Goal: Information Seeking & Learning: Learn about a topic

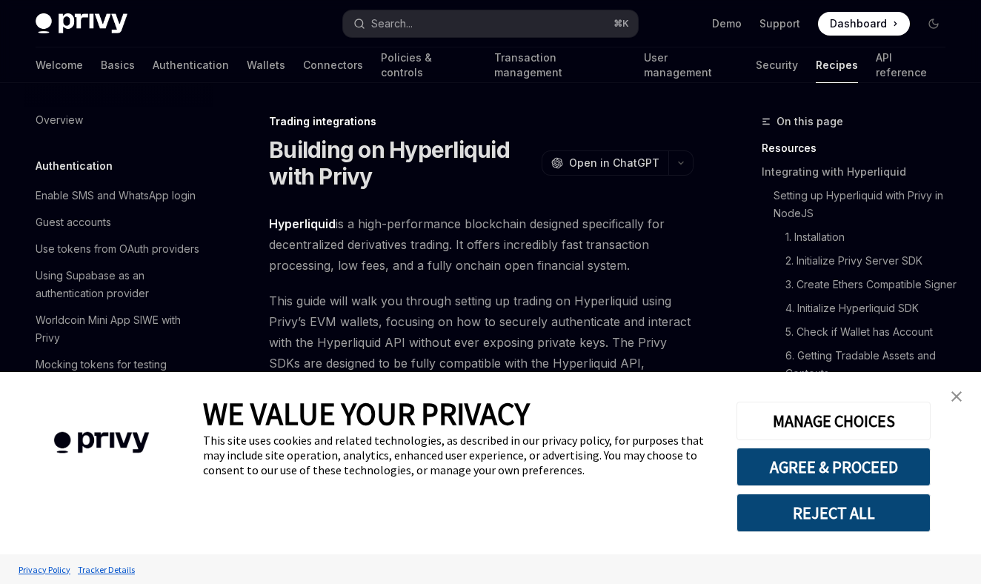
scroll to position [1410, 0]
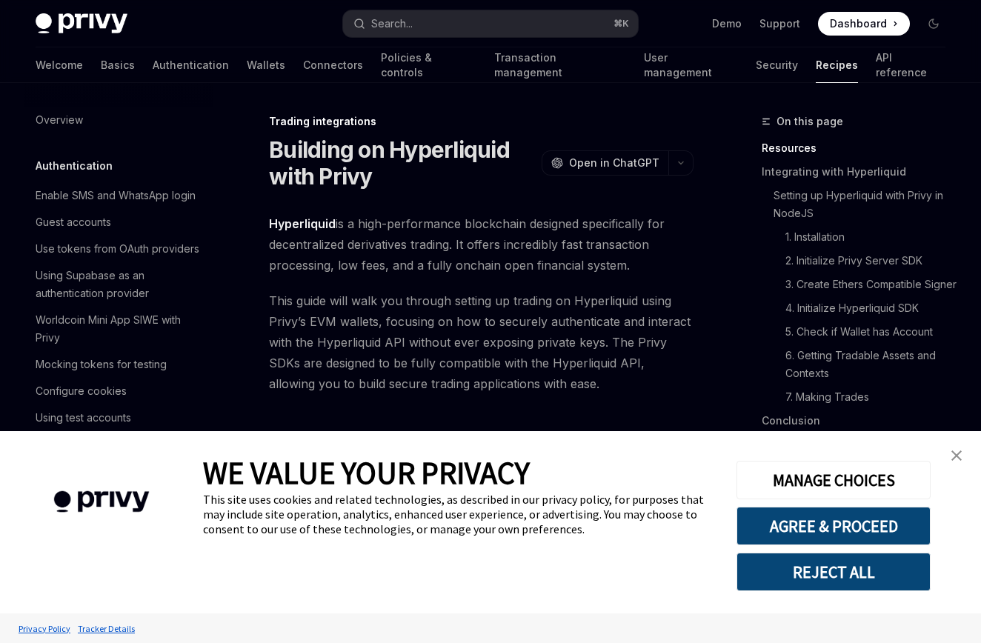
scroll to position [1381, 0]
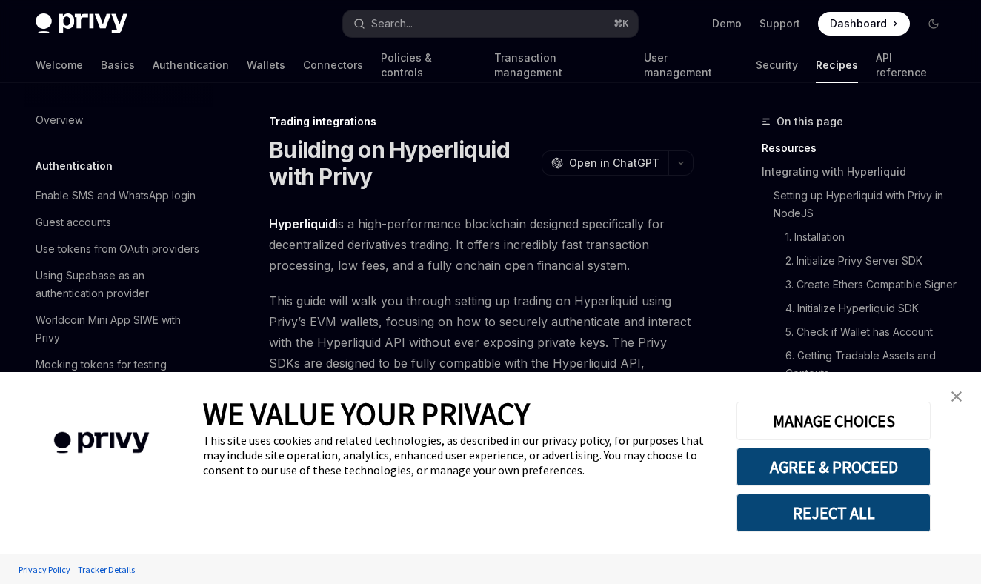
scroll to position [1410, 0]
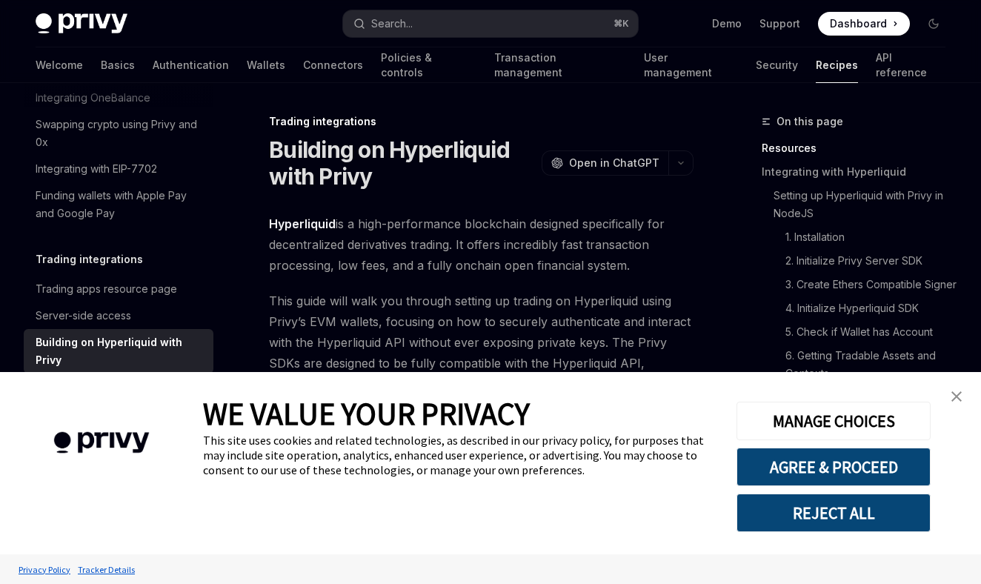
click at [956, 394] on img "close banner" at bounding box center [957, 396] width 10 height 10
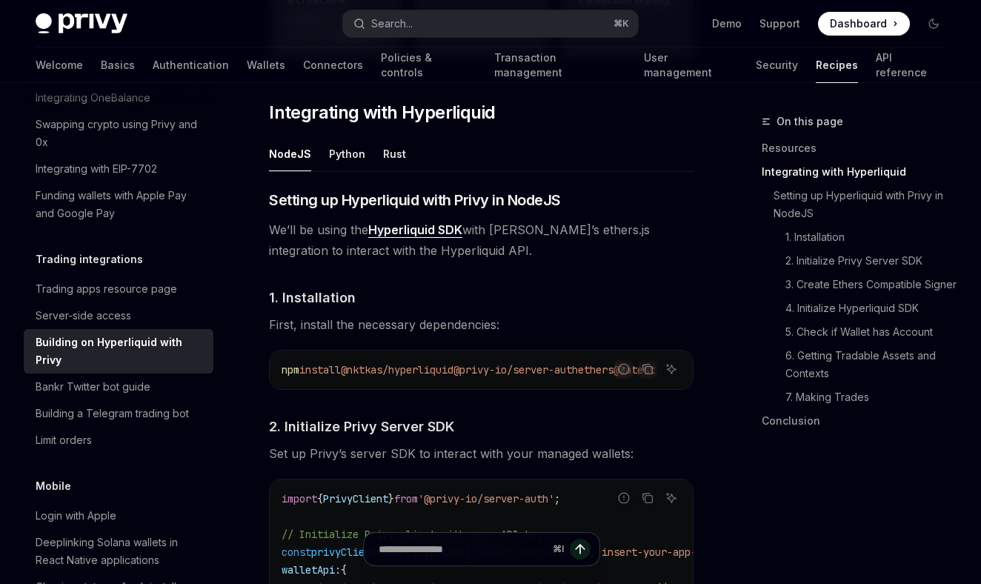
scroll to position [634, 0]
click at [397, 160] on div "Rust" at bounding box center [394, 153] width 23 height 35
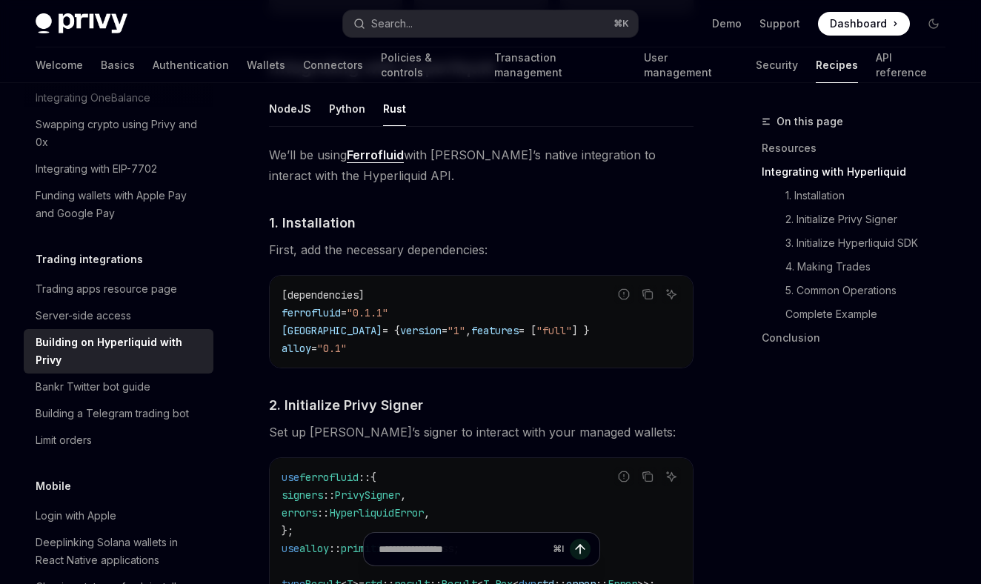
scroll to position [685, 0]
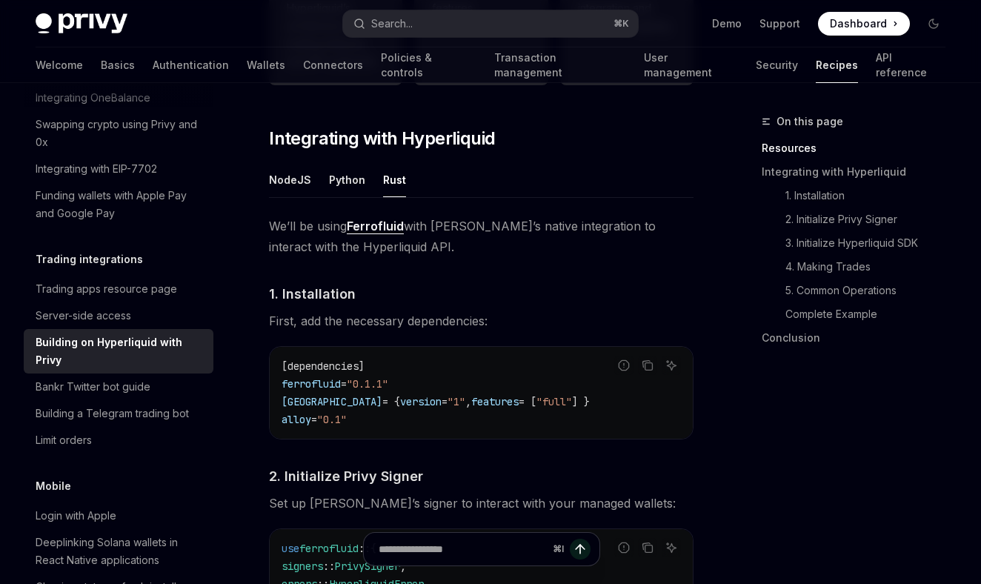
type textarea "*"
